Goal: Information Seeking & Learning: Check status

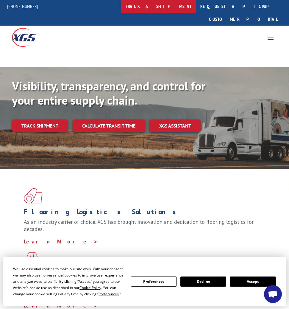
click at [170, 7] on link "track a shipment" at bounding box center [158, 6] width 75 height 13
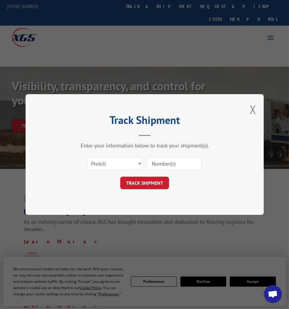
drag, startPoint x: 127, startPoint y: 180, endPoint x: 127, endPoint y: 173, distance: 6.6
click at [127, 179] on button "TRACK SHIPMENT" at bounding box center [144, 183] width 49 height 13
click at [126, 164] on select "Select category... Probill BOL PO" at bounding box center [115, 163] width 55 height 13
select select "bol"
click at [88, 157] on select "Select category... Probill BOL PO" at bounding box center [115, 163] width 55 height 13
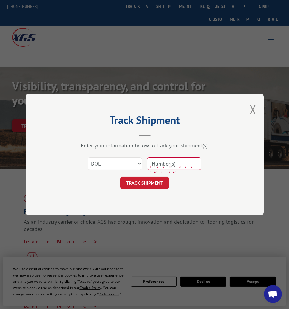
click at [154, 162] on input at bounding box center [174, 163] width 55 height 13
paste input "50864500"
type input "50864500"
click at [152, 184] on button "TRACK SHIPMENT" at bounding box center [144, 183] width 49 height 13
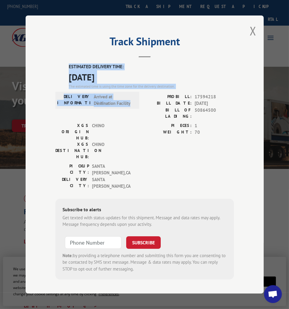
drag, startPoint x: 69, startPoint y: 71, endPoint x: 135, endPoint y: 108, distance: 76.0
click at [135, 108] on div "ESTIMATED DELIVERY TIME: [DATE] The estimated time is using the time zone for t…" at bounding box center [144, 171] width 179 height 216
copy div "ESTIMATED DELIVERY TIME: [DATE] The estimated time is using the time zone for t…"
click at [252, 36] on button "Close modal" at bounding box center [253, 31] width 7 height 16
